Goal: Task Accomplishment & Management: Use online tool/utility

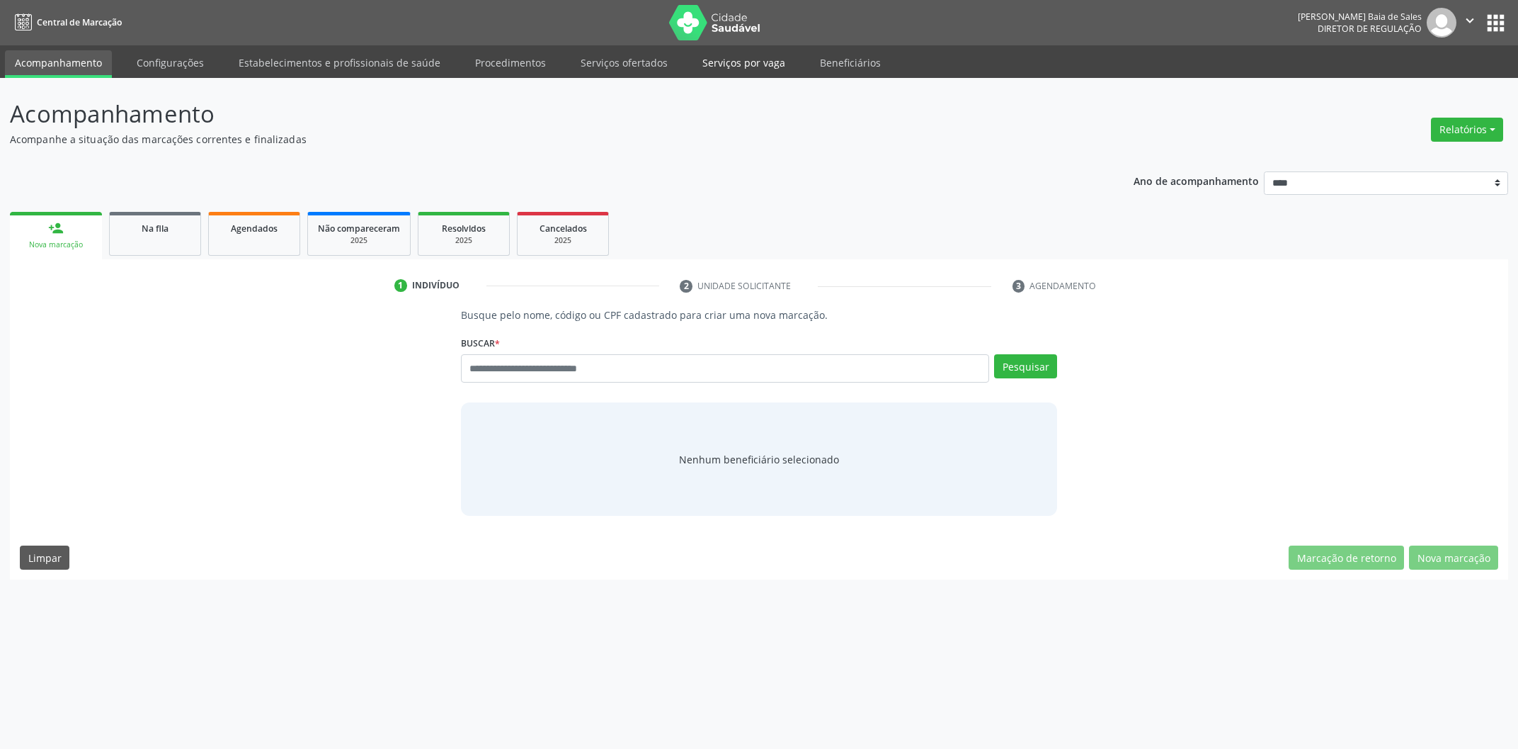
click at [739, 66] on link "Serviços por vaga" at bounding box center [744, 62] width 103 height 25
click at [635, 375] on input "text" at bounding box center [725, 368] width 528 height 28
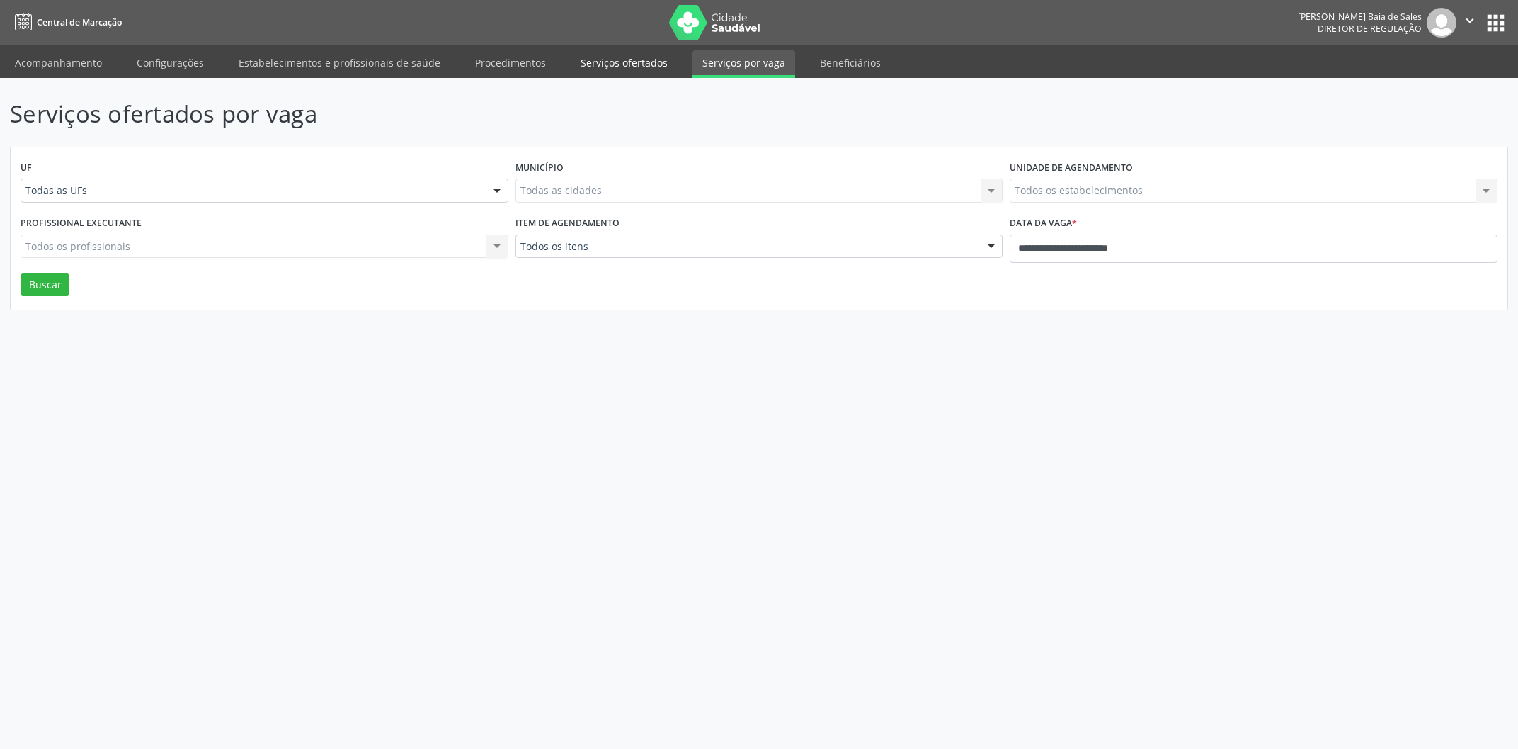
click at [622, 61] on link "Serviços ofertados" at bounding box center [624, 62] width 107 height 25
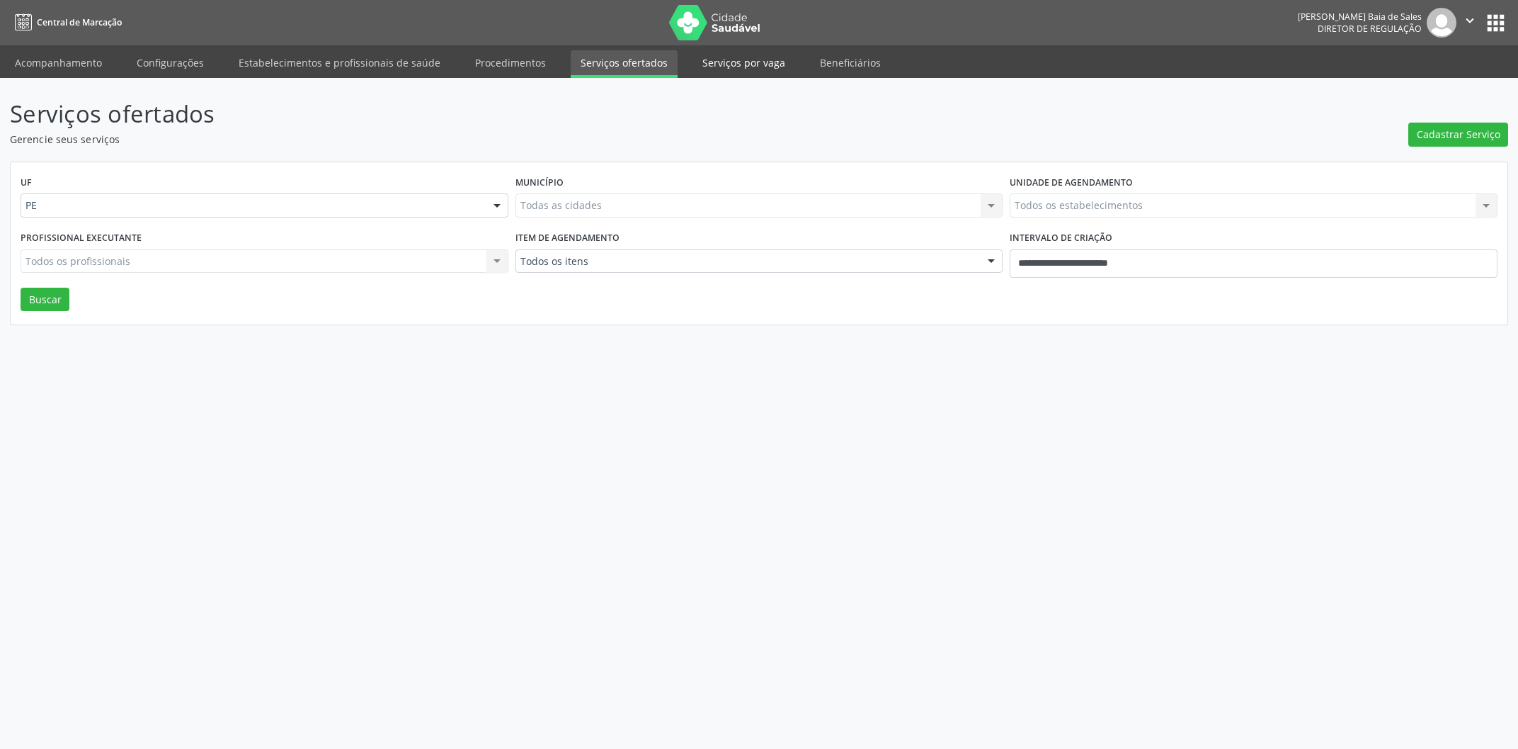
click at [719, 60] on link "Serviços por vaga" at bounding box center [744, 62] width 103 height 25
select select "*"
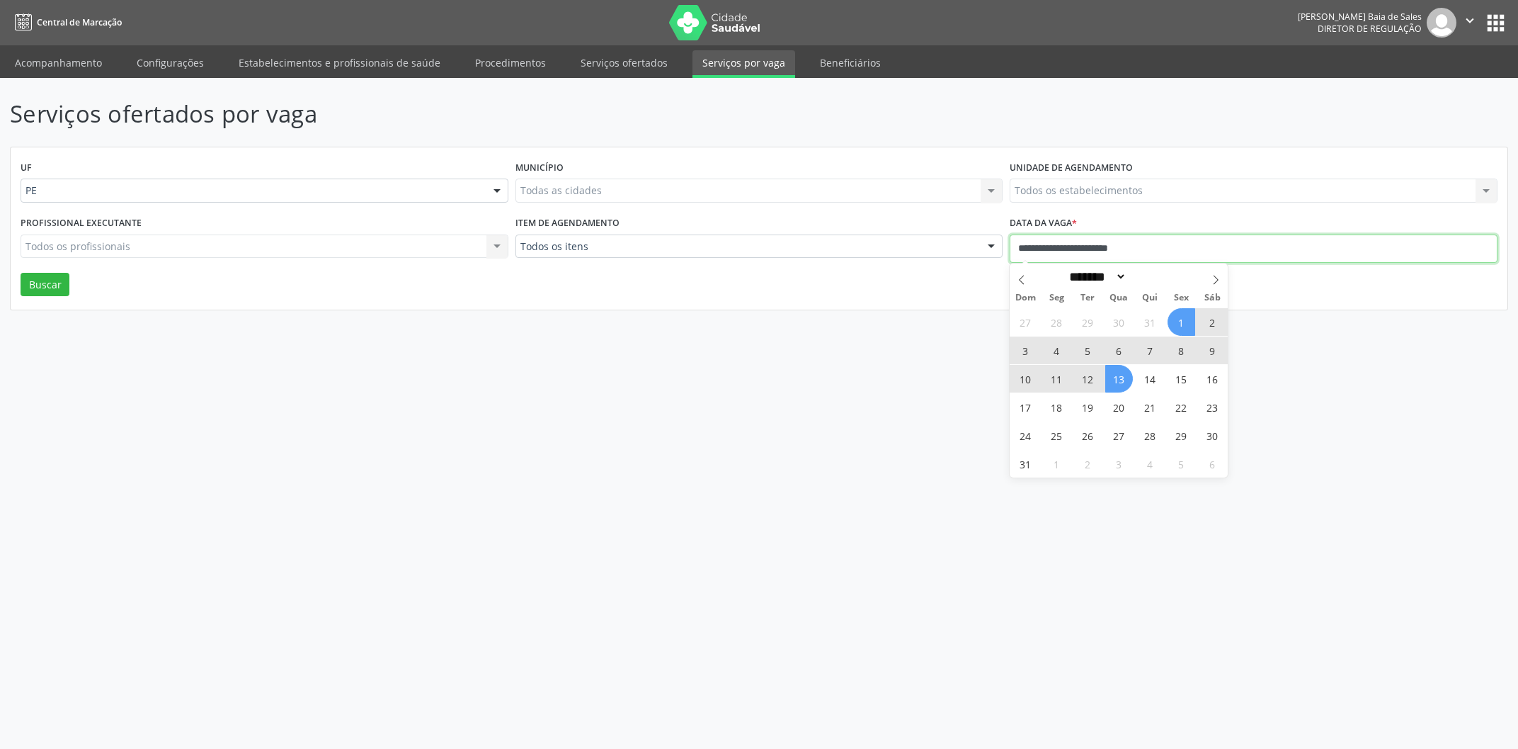
click at [1083, 249] on input "**********" at bounding box center [1254, 248] width 488 height 28
click at [1118, 381] on span "13" at bounding box center [1119, 379] width 28 height 28
type input "**********"
click at [1213, 284] on icon at bounding box center [1216, 280] width 10 height 10
select select "*"
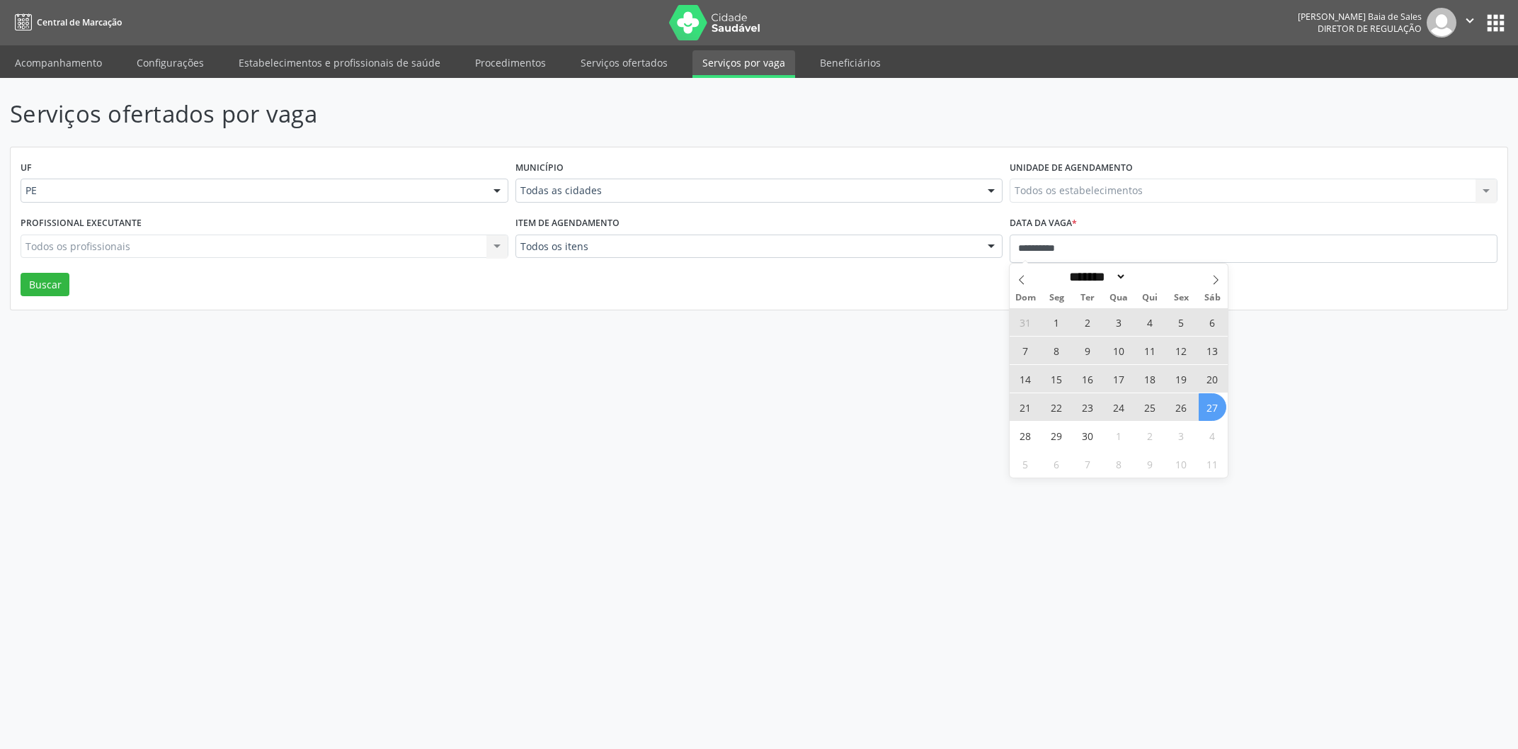
click at [1211, 409] on span "27" at bounding box center [1213, 407] width 28 height 28
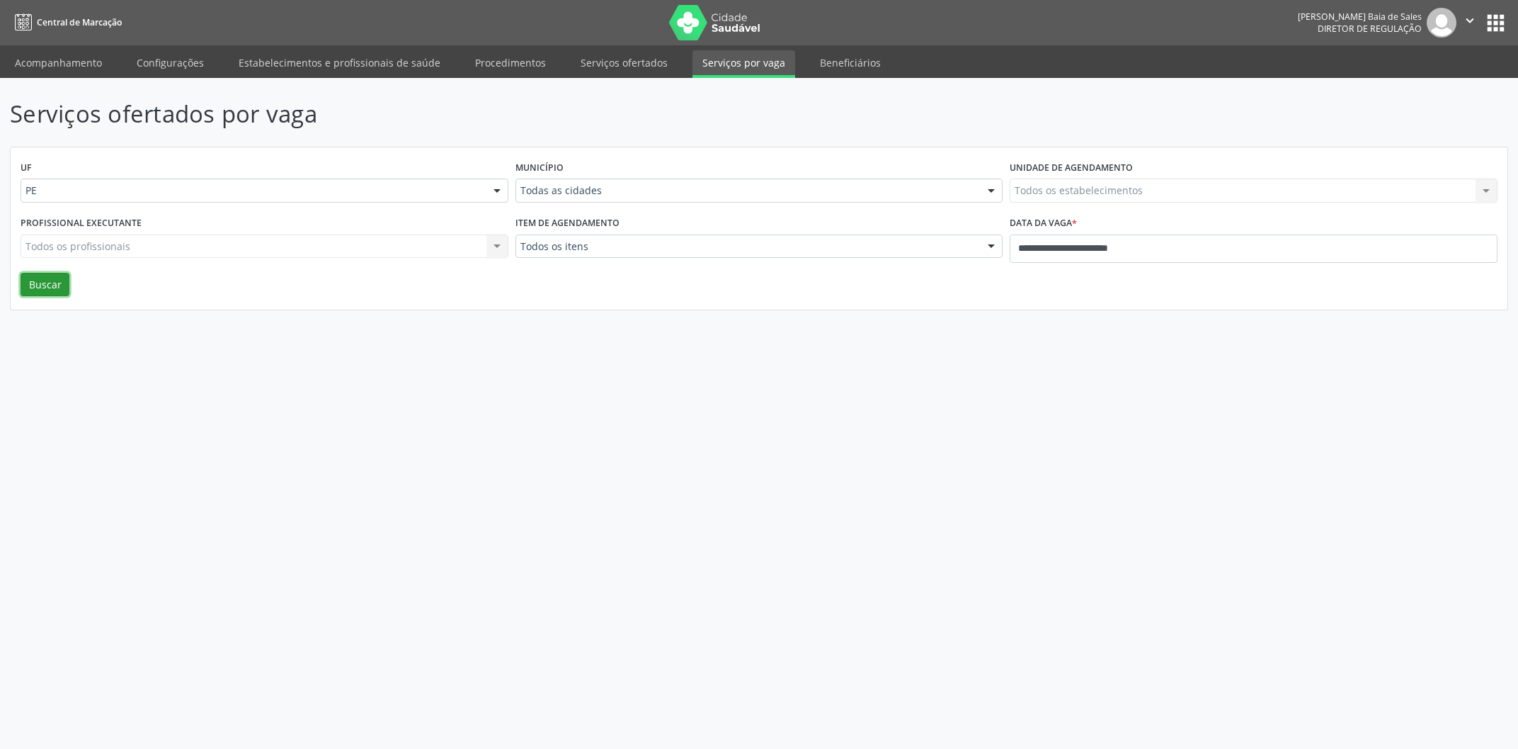
click at [45, 285] on button "Buscar" at bounding box center [45, 285] width 49 height 24
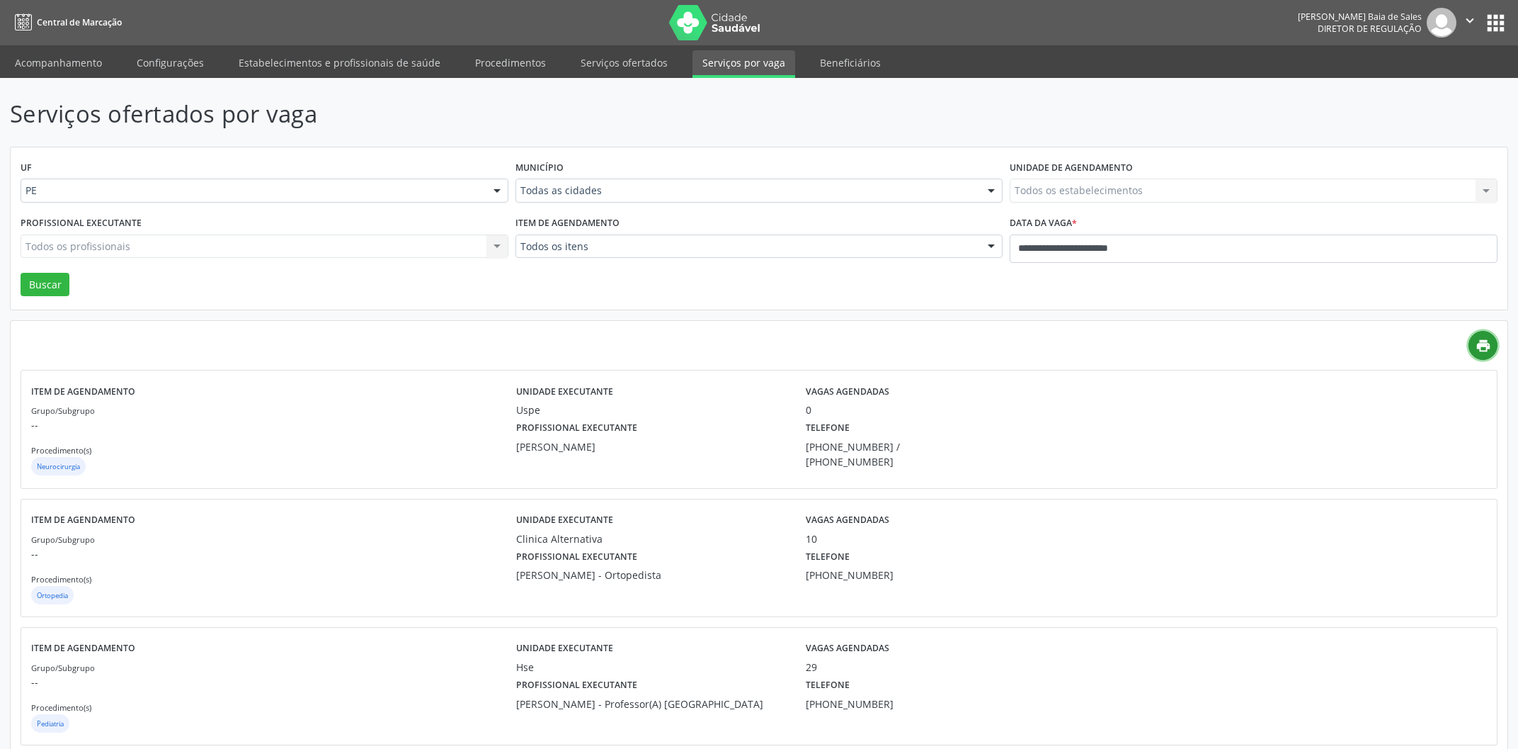
click at [1484, 344] on icon "print" at bounding box center [1484, 346] width 16 height 16
click at [938, 113] on p "Serviços ofertados por vaga" at bounding box center [534, 113] width 1049 height 35
click at [1480, 343] on icon "print" at bounding box center [1484, 346] width 16 height 16
